Goal: Information Seeking & Learning: Learn about a topic

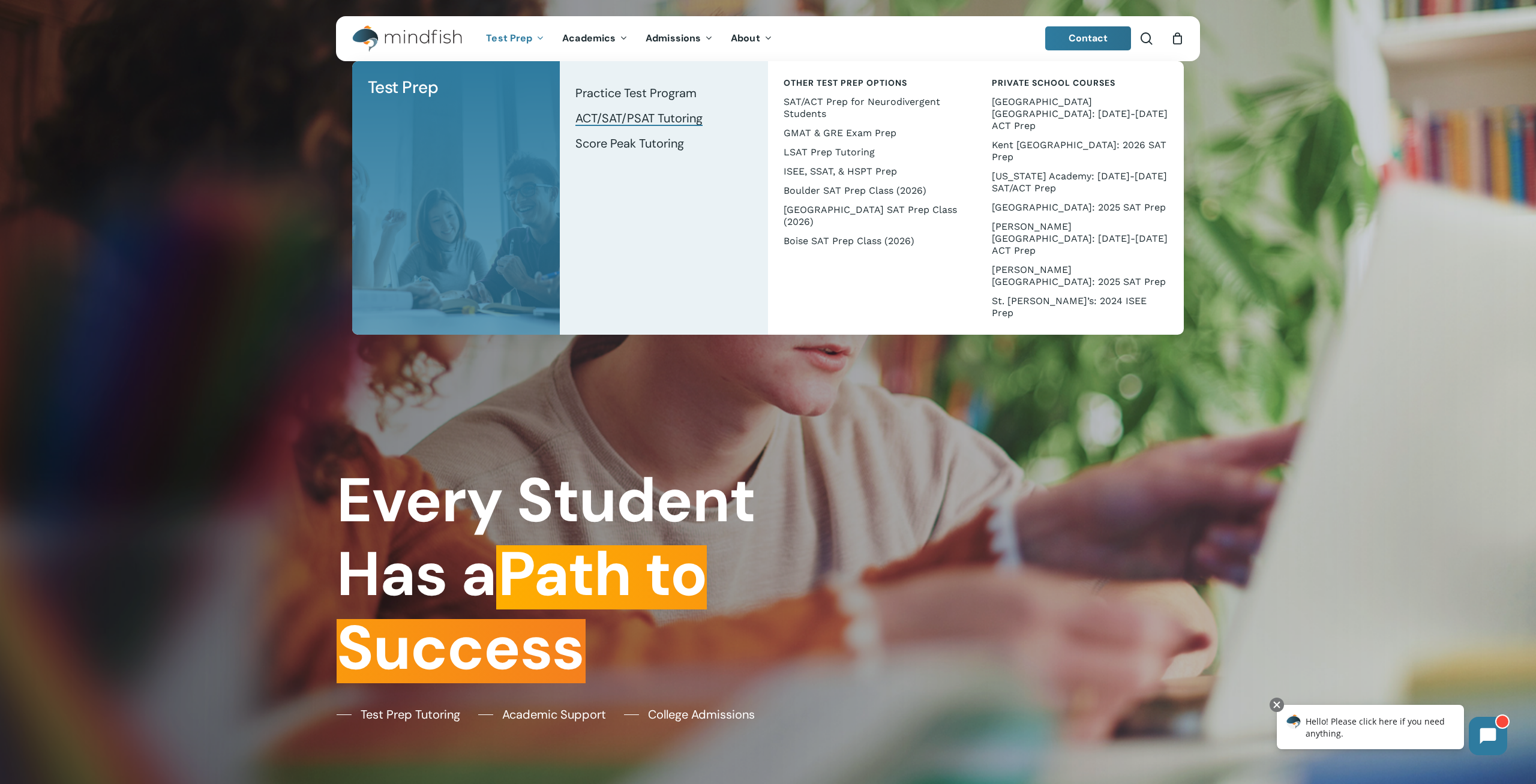
click at [610, 120] on span "ACT/SAT/PSAT Tutoring" at bounding box center [638, 118] width 127 height 16
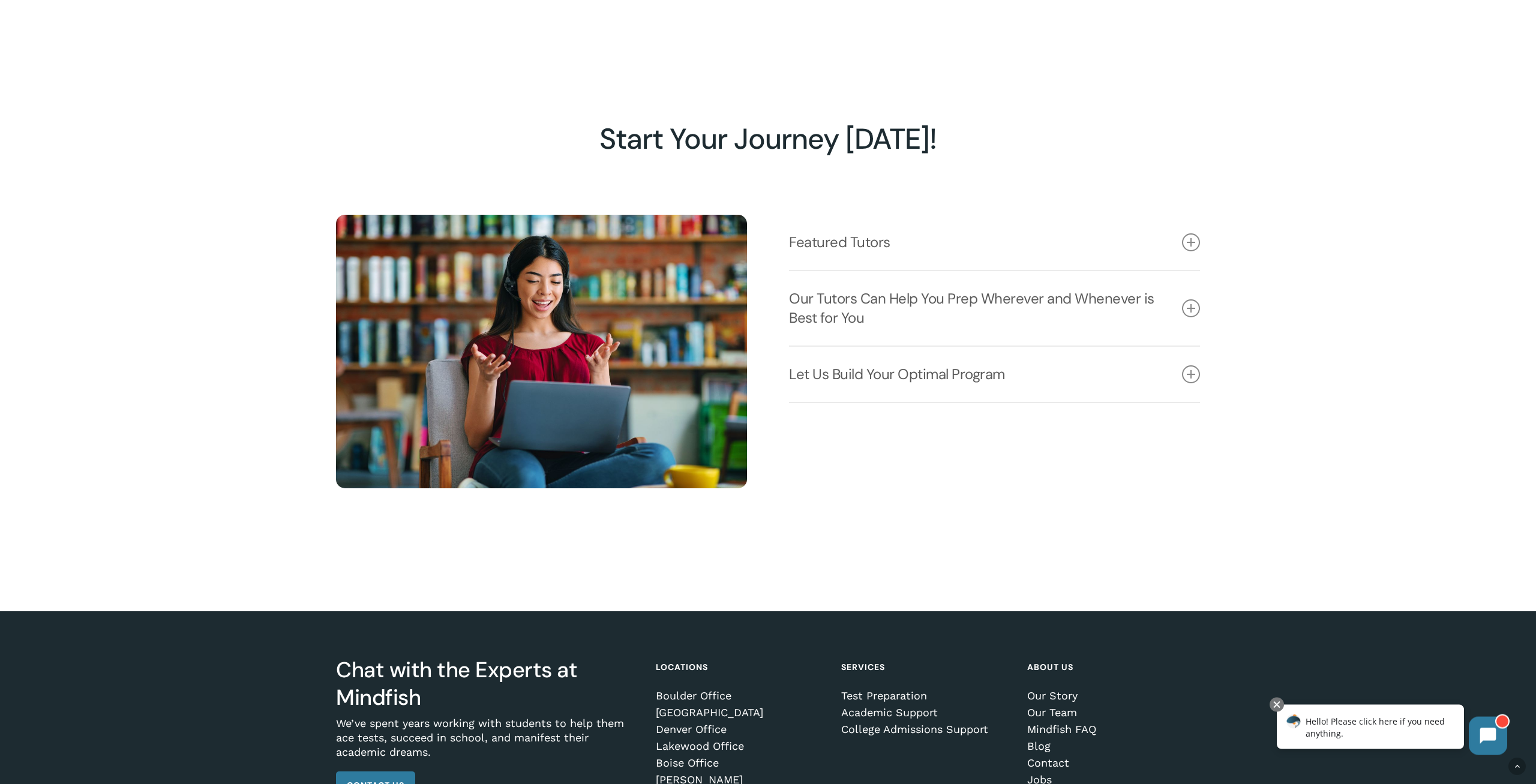
scroll to position [1836, 0]
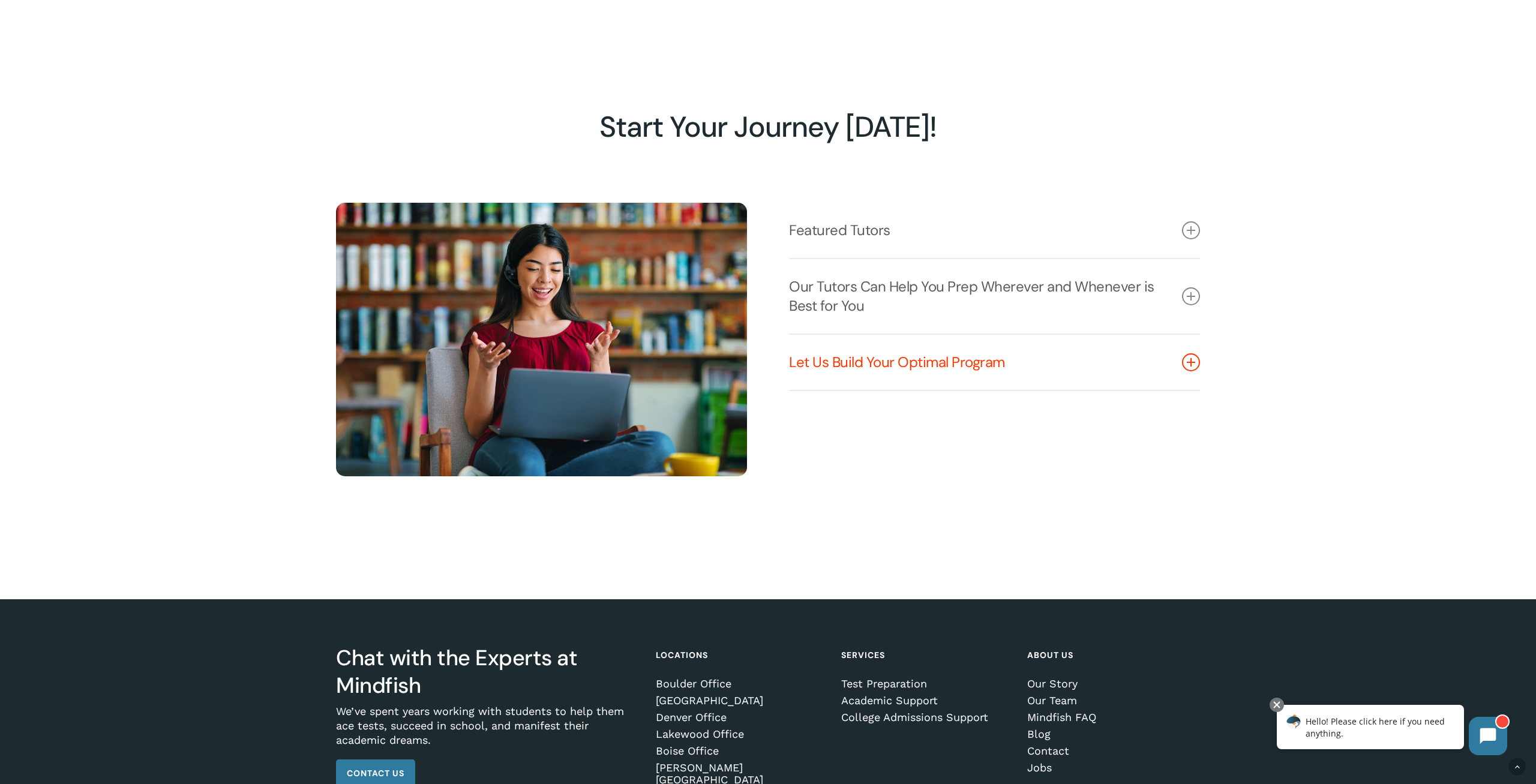
click at [1189, 359] on icon at bounding box center [1190, 361] width 18 height 18
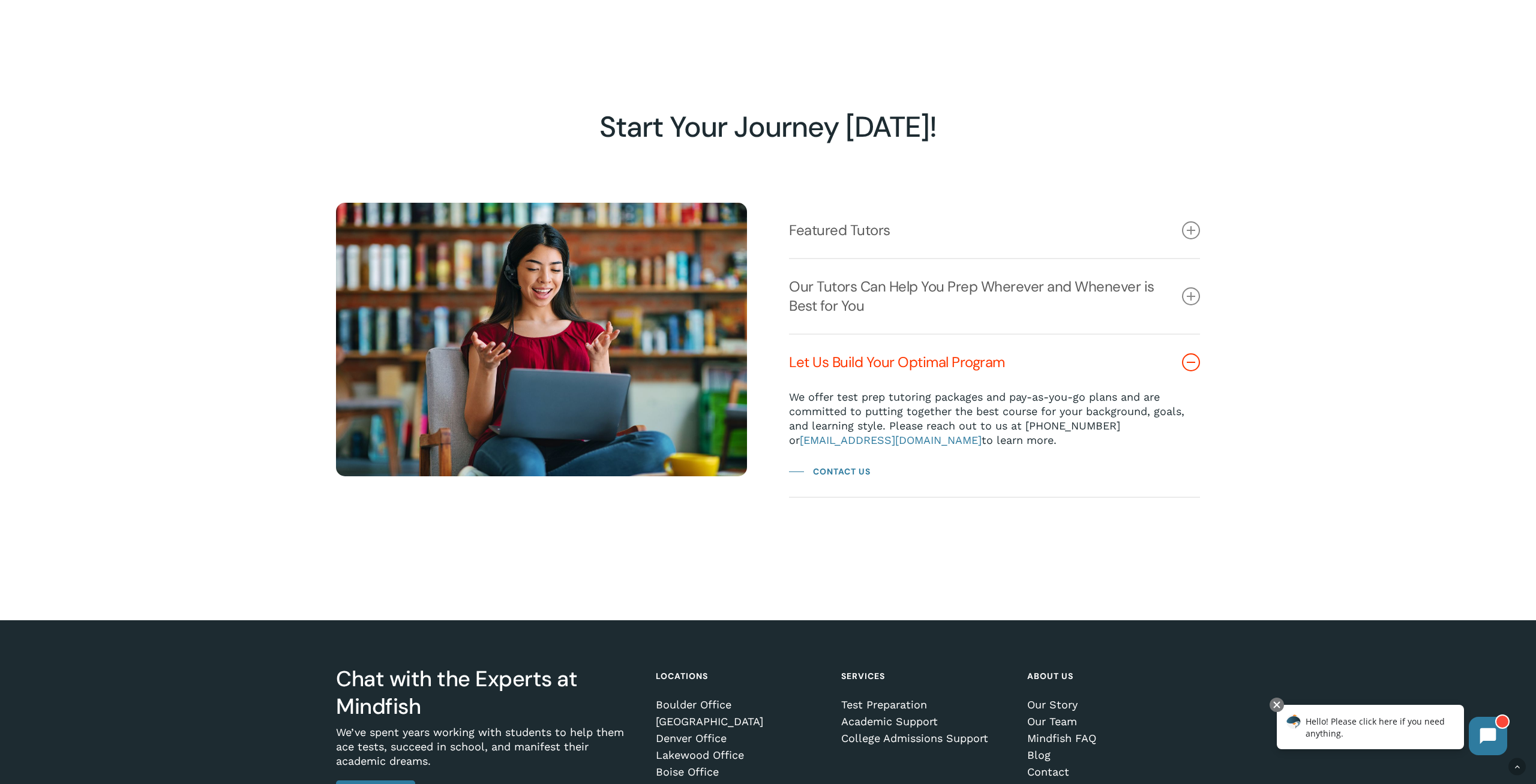
click at [1191, 360] on icon at bounding box center [1190, 361] width 18 height 18
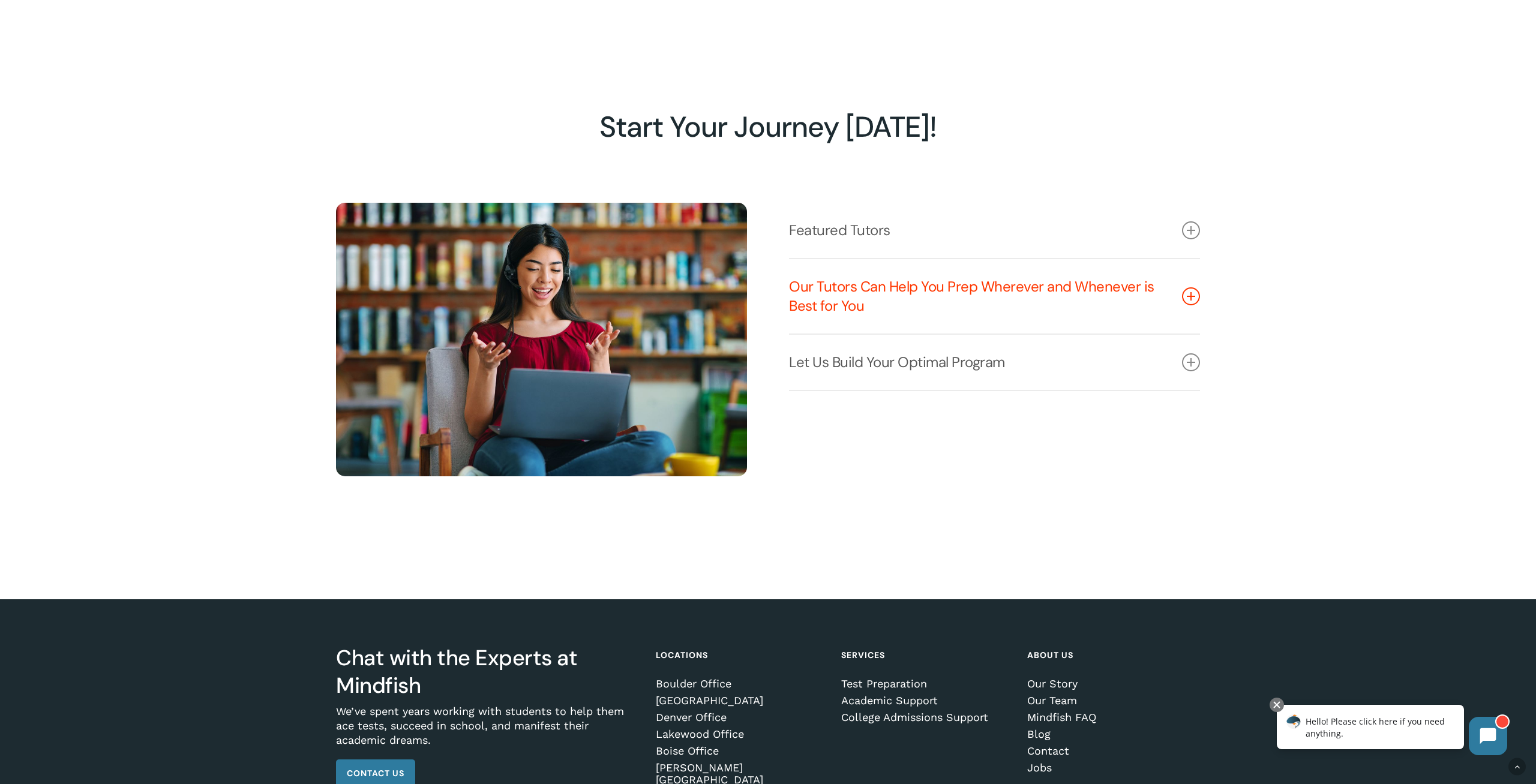
click at [1192, 294] on icon at bounding box center [1190, 295] width 18 height 18
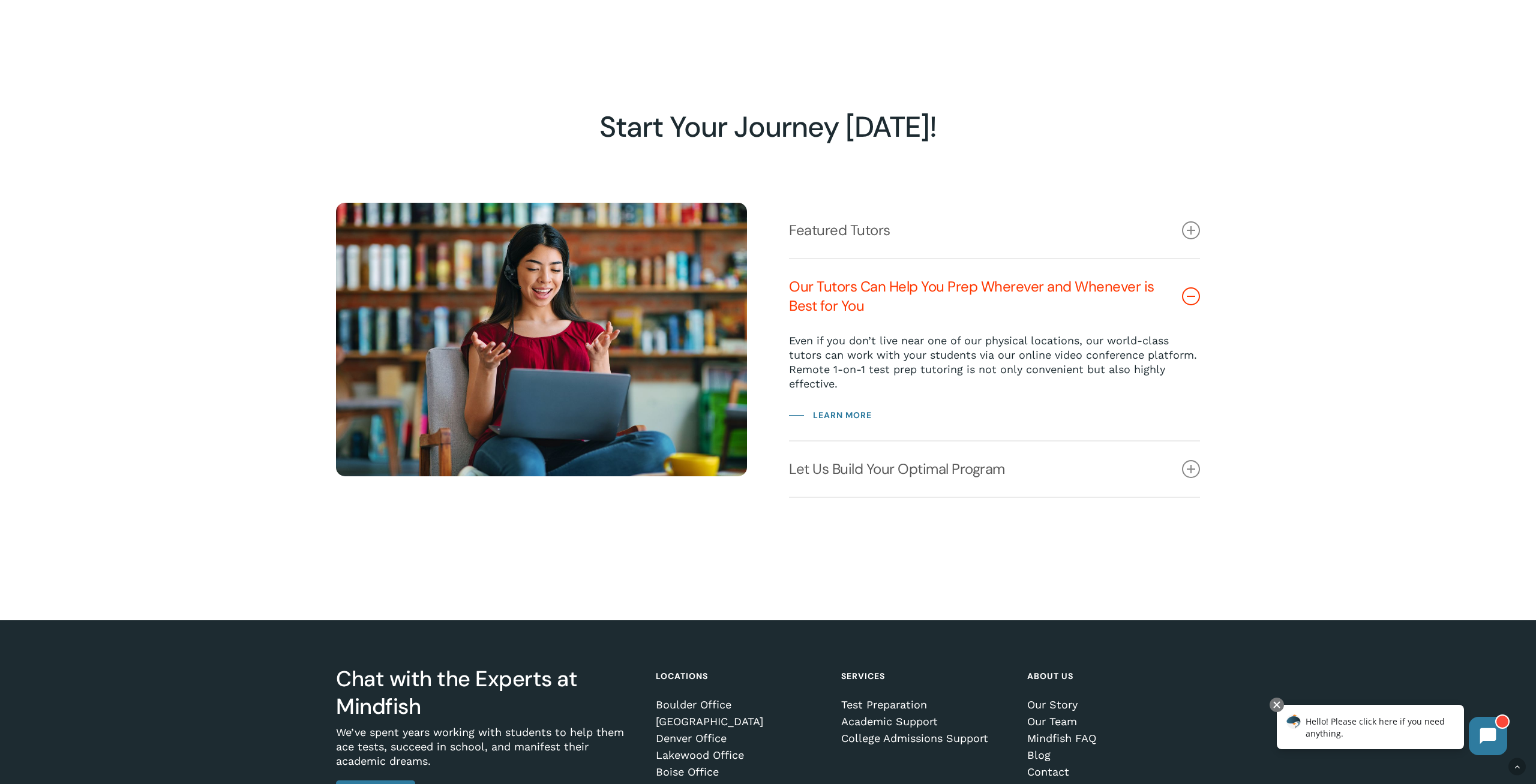
click at [1190, 295] on icon at bounding box center [1190, 295] width 18 height 18
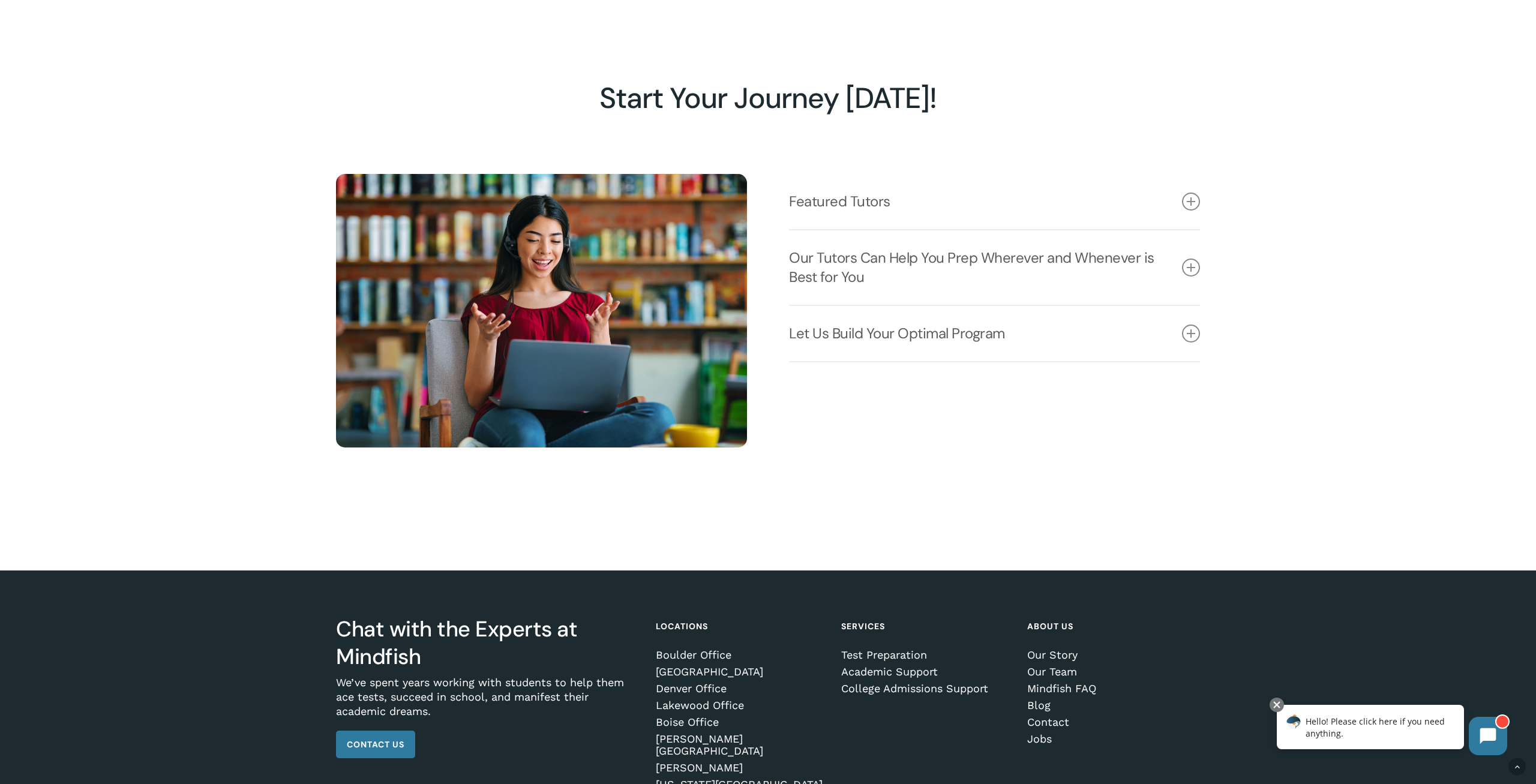
scroll to position [0, 0]
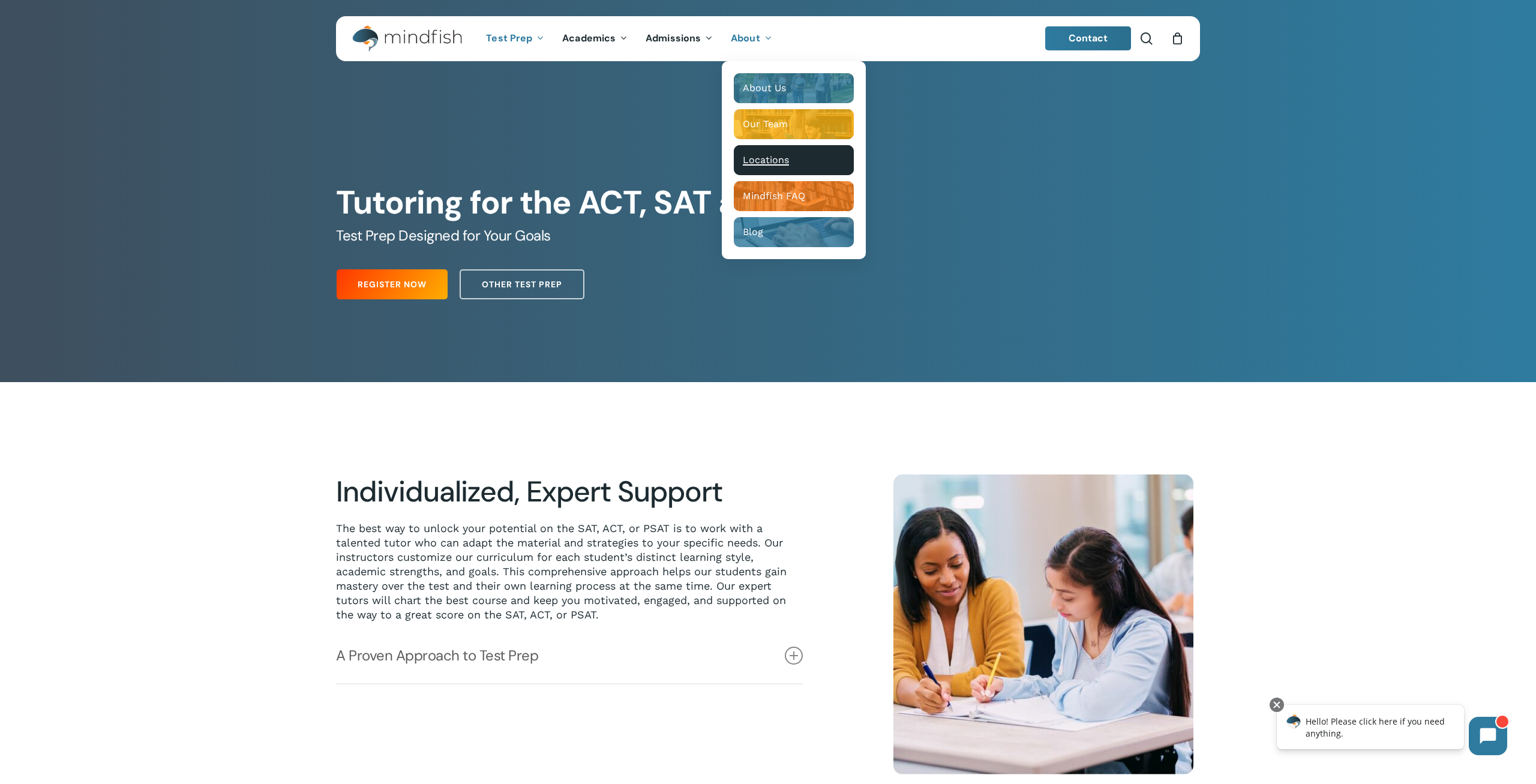
click at [763, 155] on span "Locations" at bounding box center [767, 160] width 46 height 11
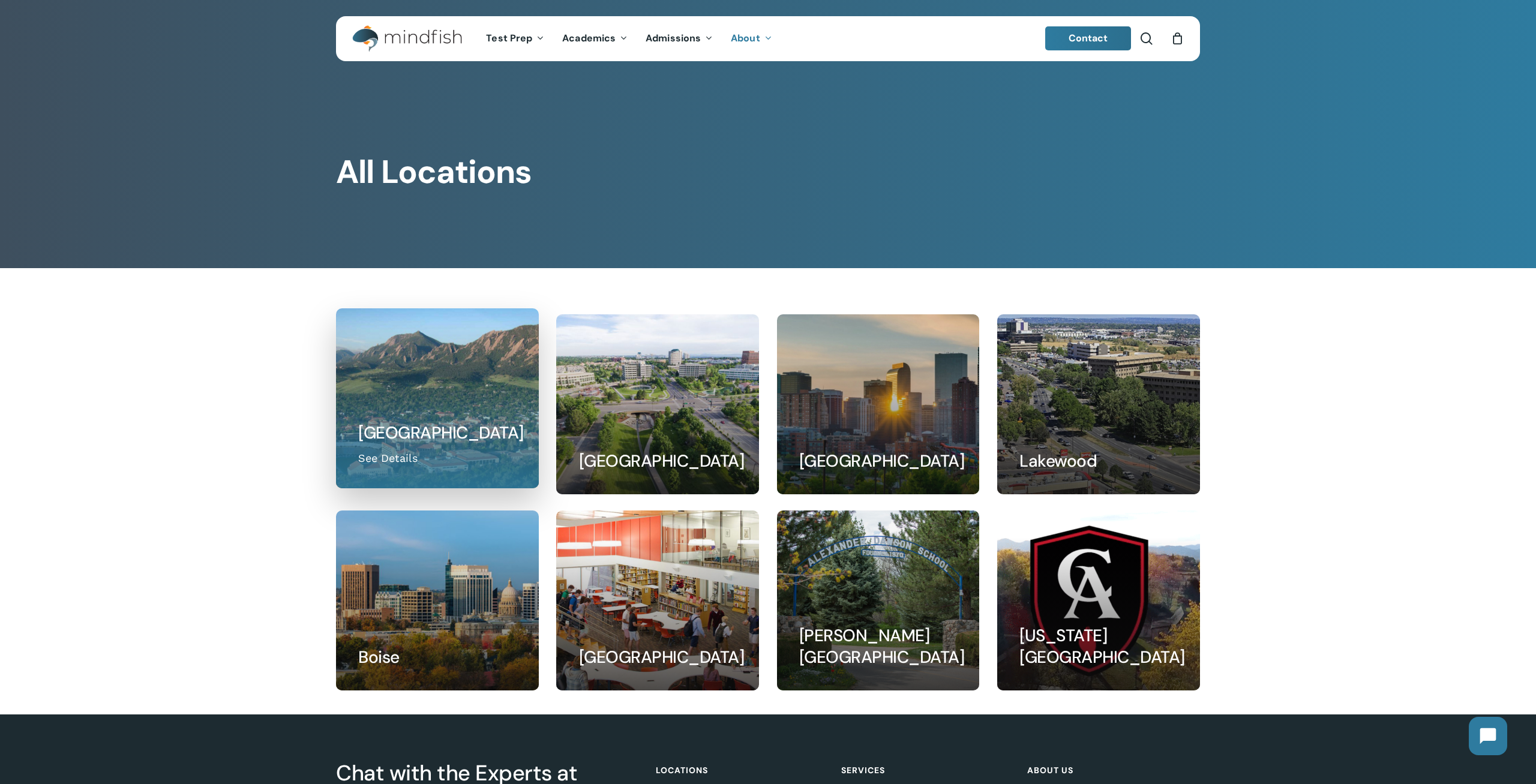
scroll to position [41, 0]
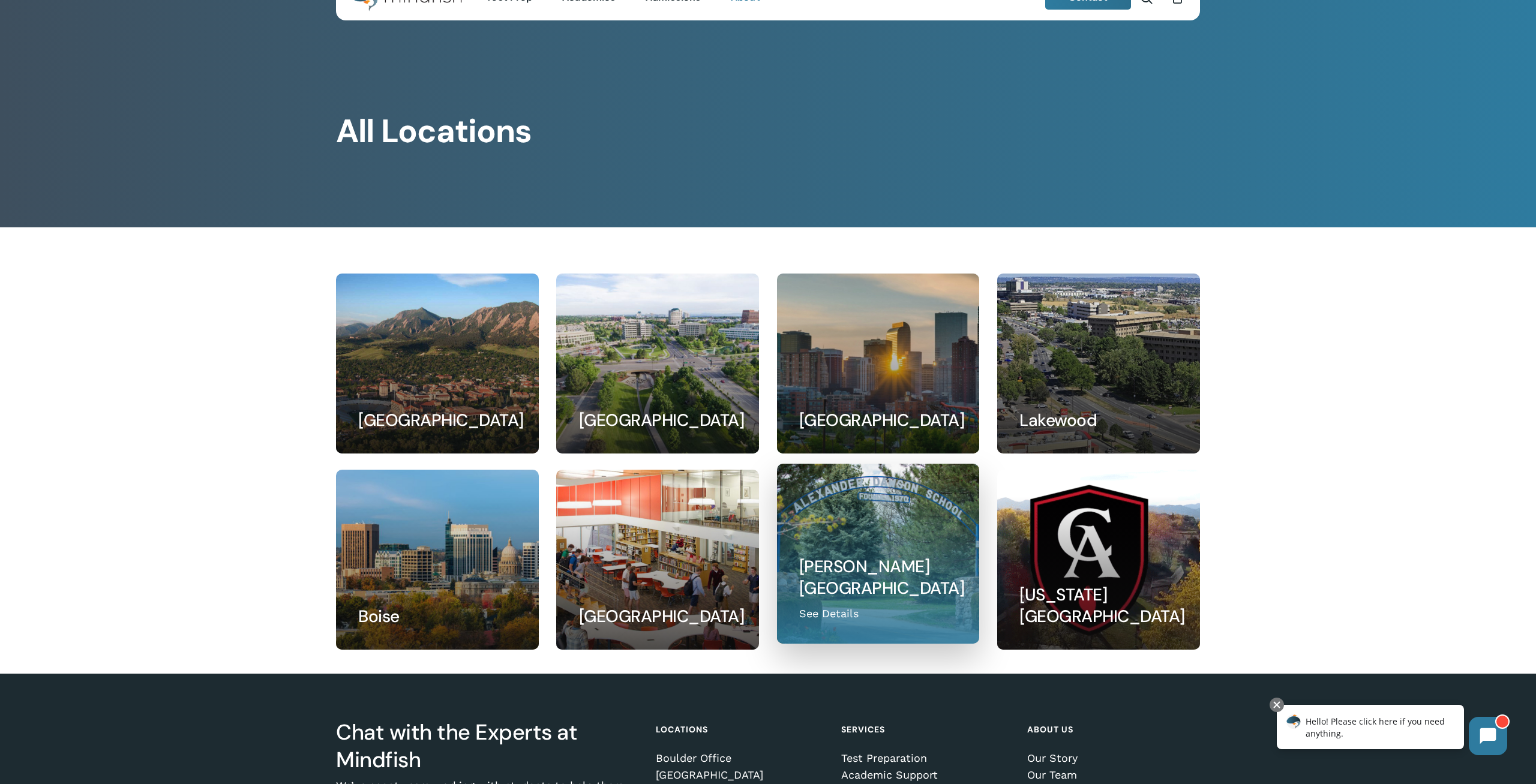
click at [882, 525] on link at bounding box center [878, 554] width 202 height 178
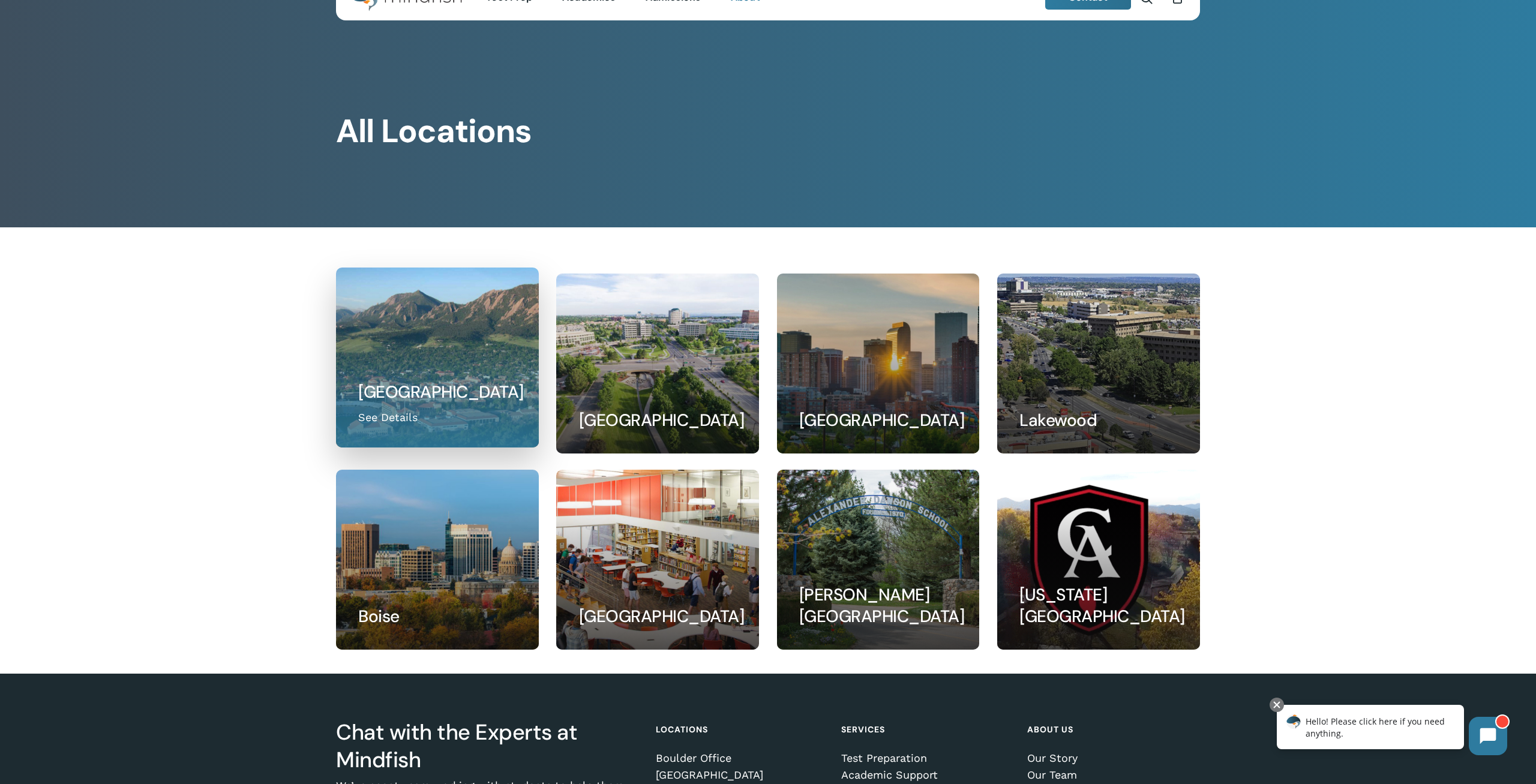
click at [448, 381] on link at bounding box center [437, 358] width 202 height 178
